Goal: Register for event/course

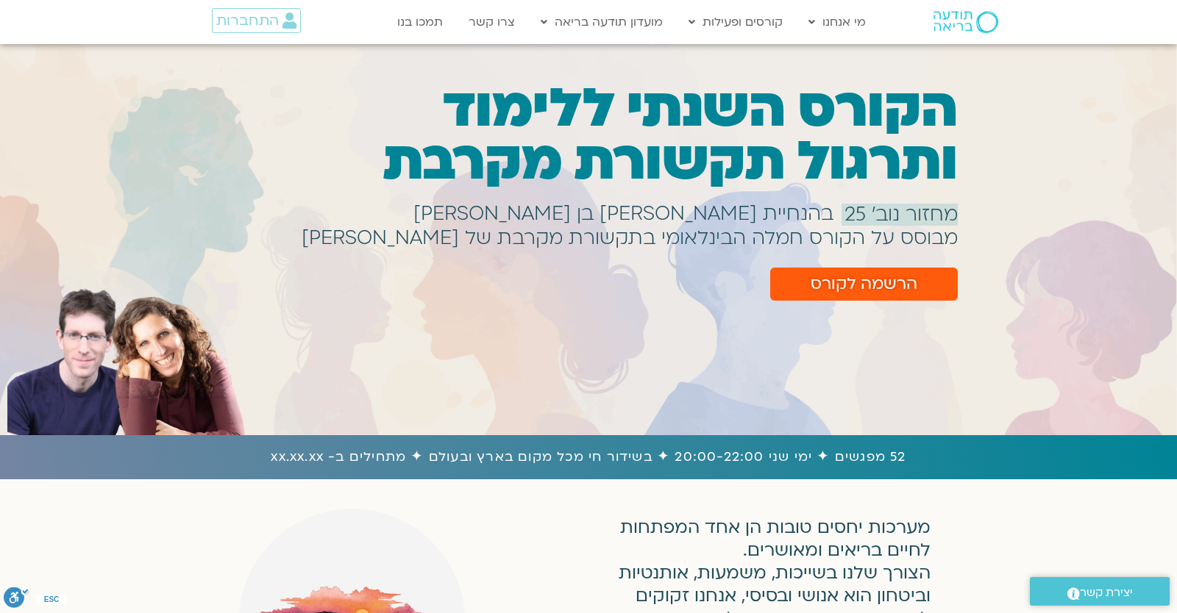
scroll to position [129, 0]
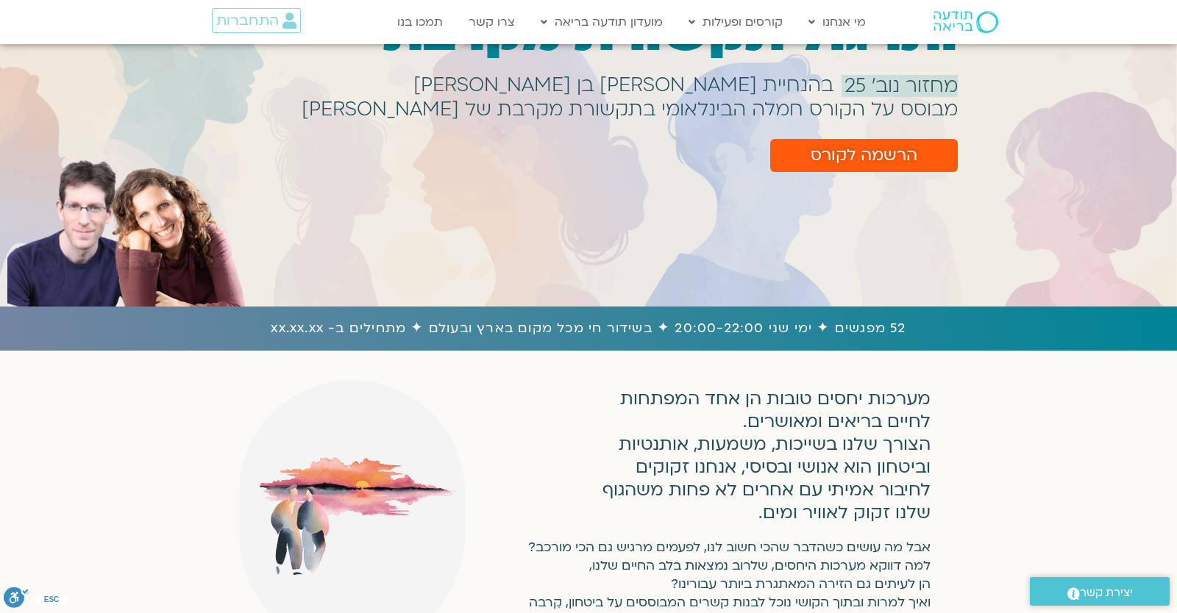
click at [1070, 220] on div "הקורס השנתי ללימוד ותרגול תקשורת מקרבת מחזור נוב׳ 25 בהנחיית שאנייה כהן בן חיים…" at bounding box center [588, 111] width 1177 height 330
click at [903, 157] on span "הרשמה לקורס" at bounding box center [864, 155] width 107 height 18
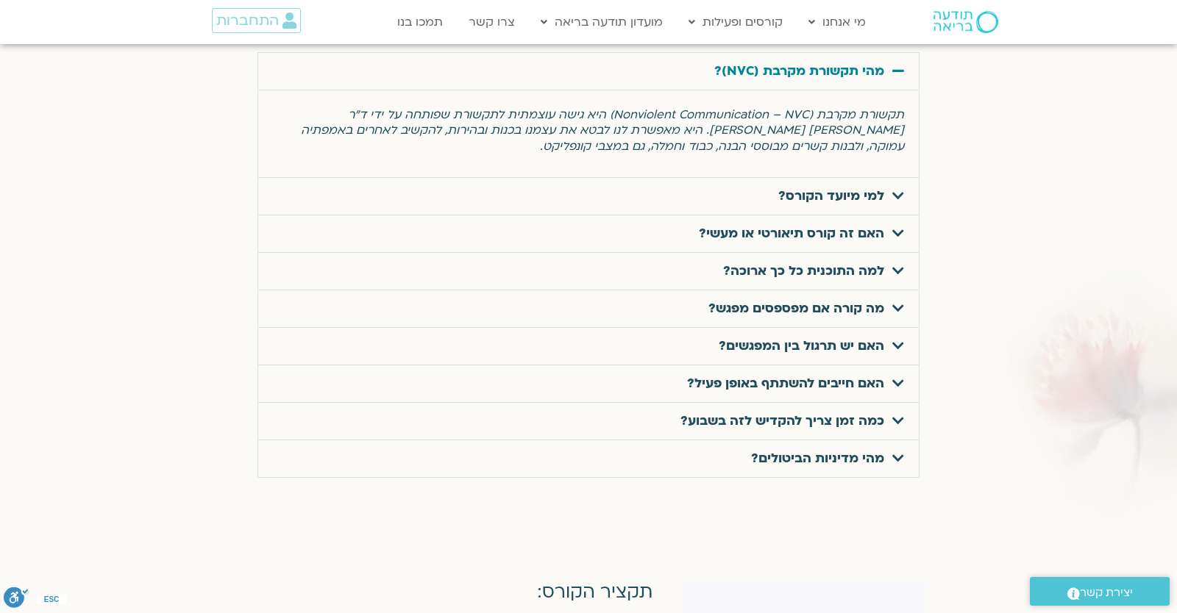
scroll to position [4771, 0]
click at [901, 519] on div at bounding box center [588, 249] width 1177 height 613
click at [859, 227] on div "האם זה קורס תיאורטי או מעשי?" at bounding box center [588, 234] width 661 height 37
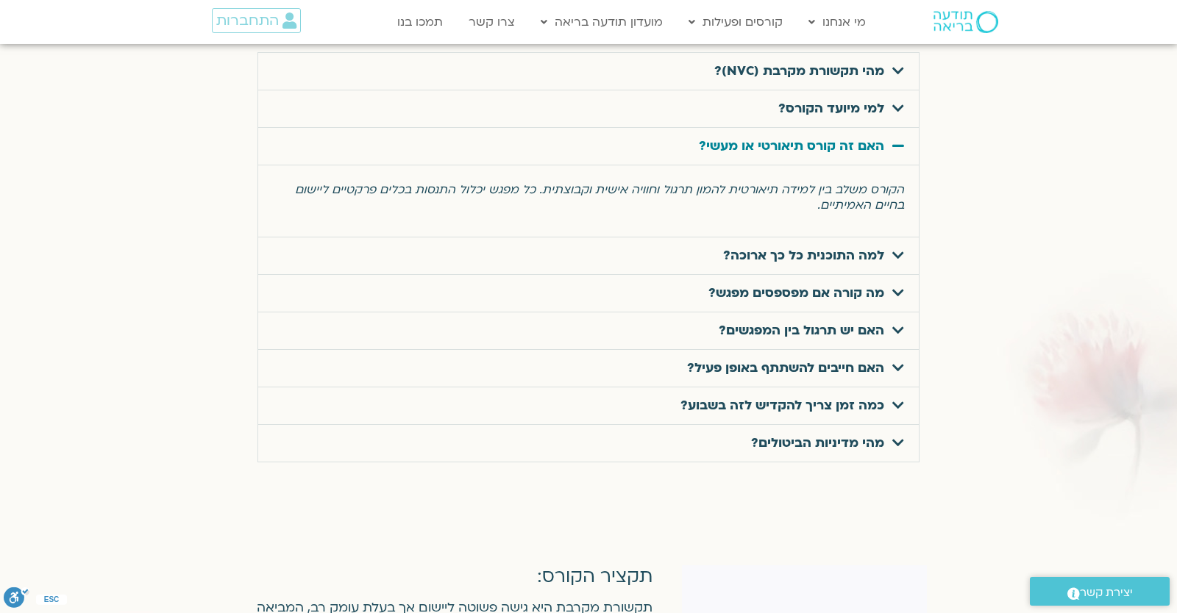
click at [862, 132] on div "האם זה קורס תיאורטי או מעשי?" at bounding box center [588, 146] width 661 height 37
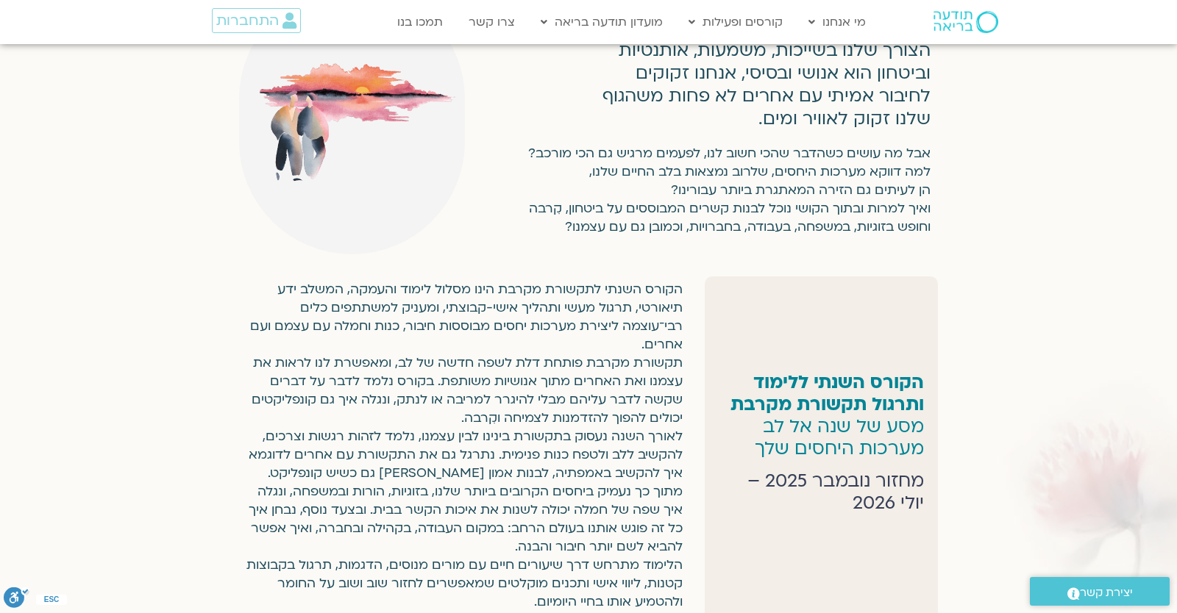
scroll to position [0, 0]
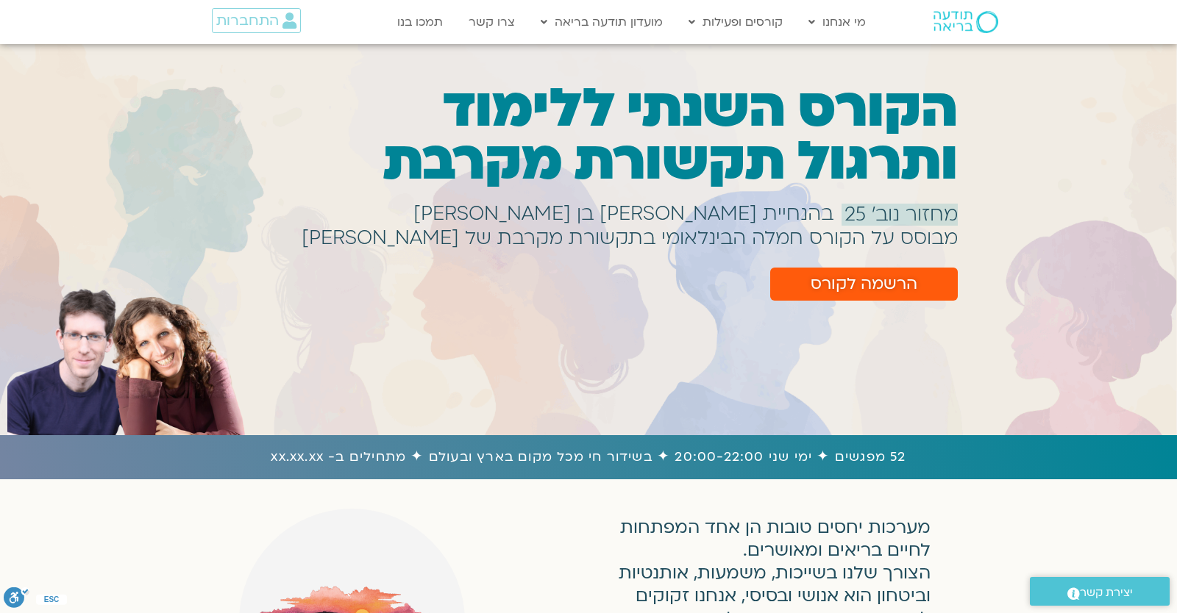
click at [569, 348] on div "הקורס השנתי ללימוד ותרגול תקשורת מקרבת מחזור נוב׳ 25 בהנחיית שאנייה כהן בן חיים…" at bounding box center [607, 214] width 716 height 278
